Goal: Information Seeking & Learning: Learn about a topic

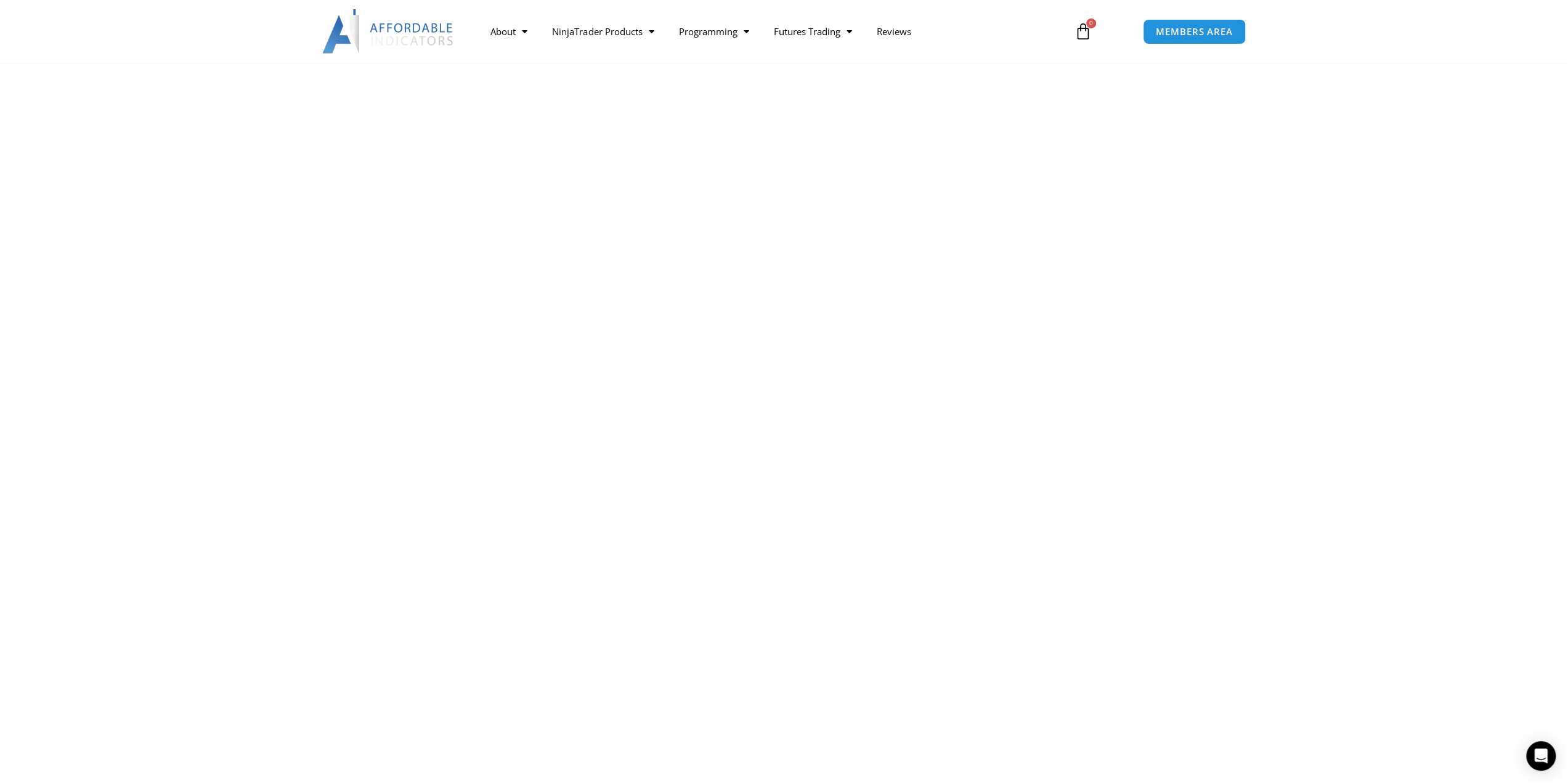
scroll to position [1479, 0]
click at [599, 168] on link "Best Indicators" at bounding box center [603, 167] width 126 height 22
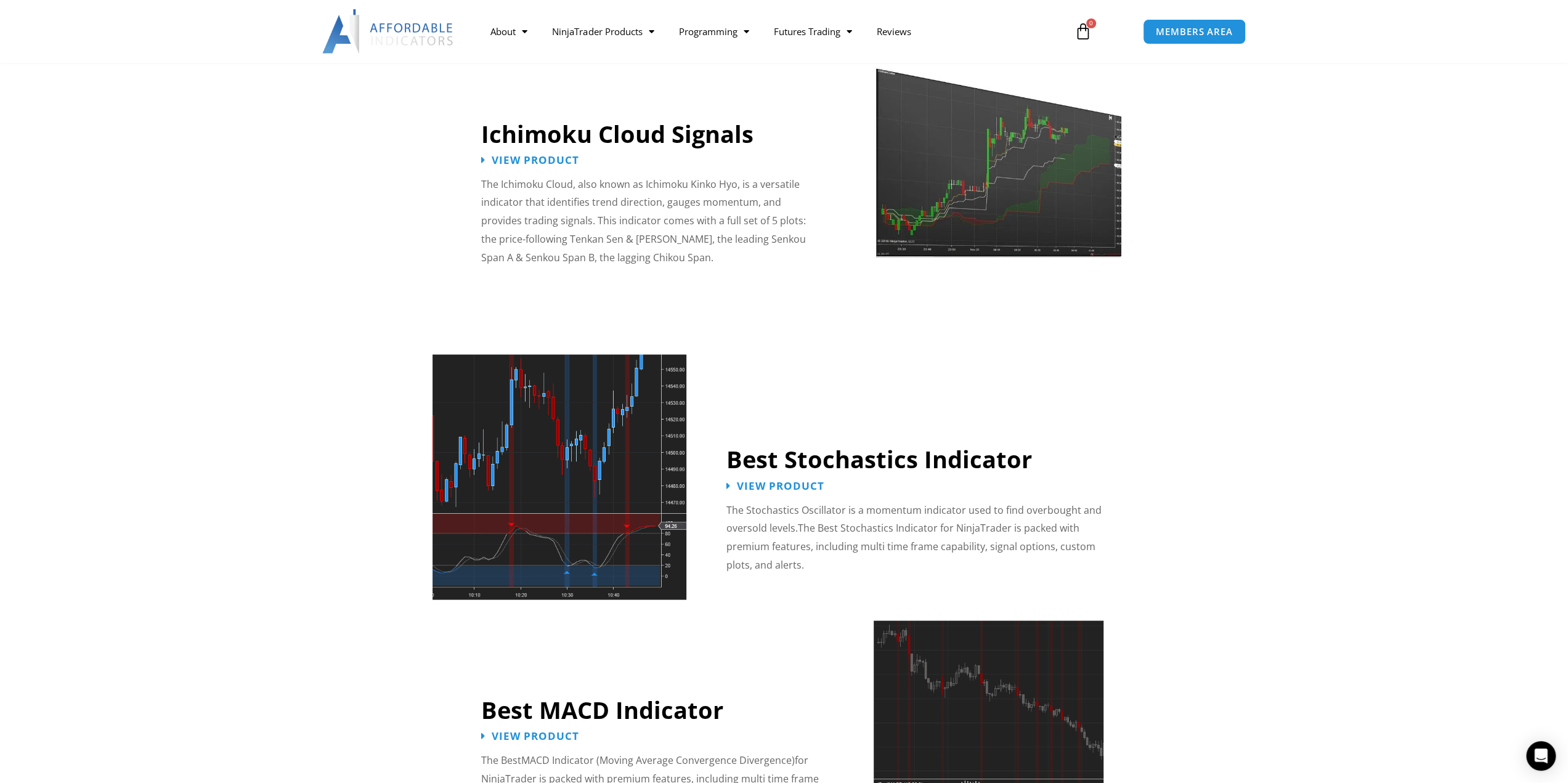
scroll to position [2464, 0]
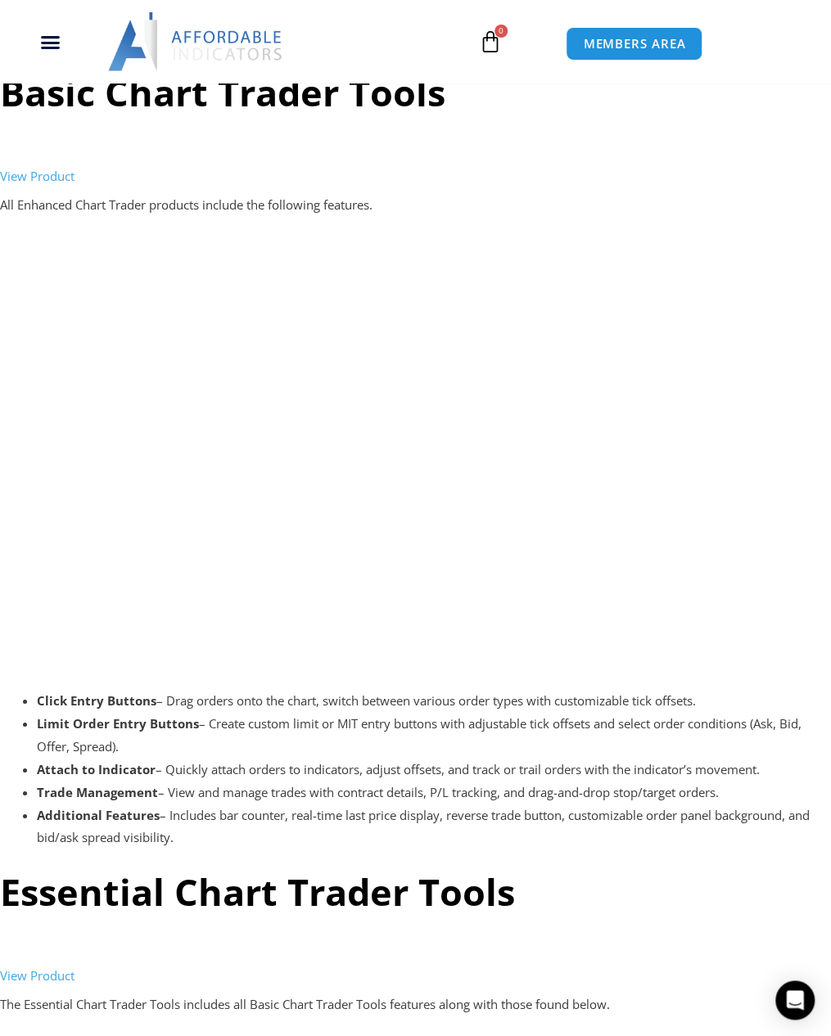
scroll to position [1964, 0]
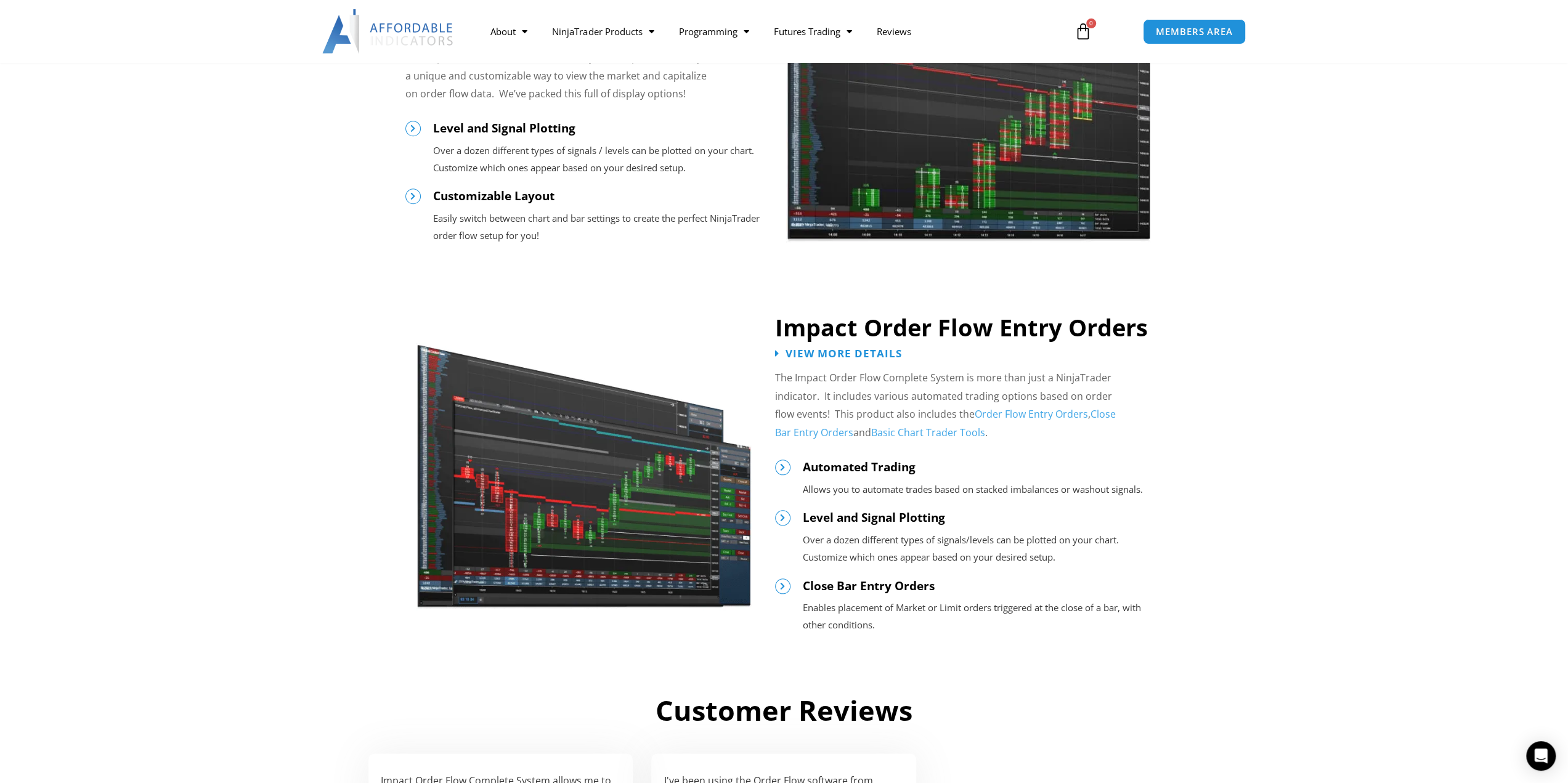
scroll to position [1171, 0]
